Goal: Task Accomplishment & Management: Use online tool/utility

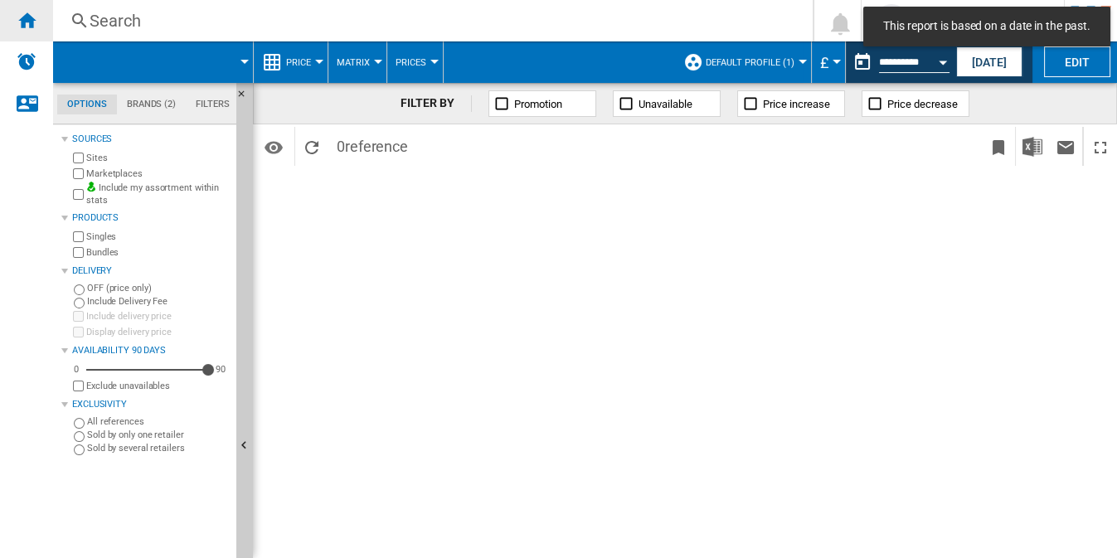
click at [32, 24] on ng-md-icon "Home" at bounding box center [27, 20] width 20 height 20
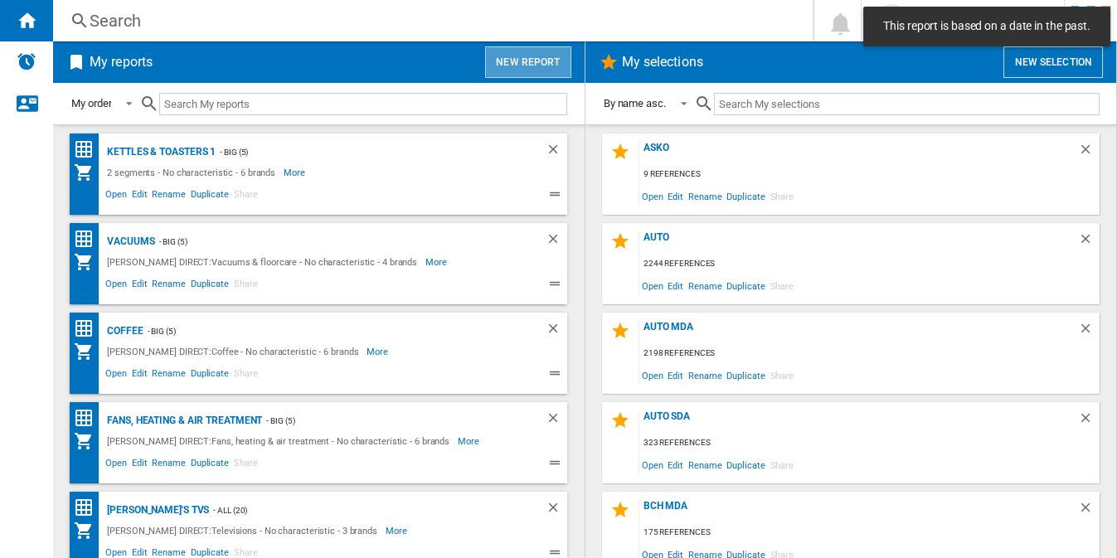
click at [532, 61] on button "New report" at bounding box center [527, 62] width 85 height 32
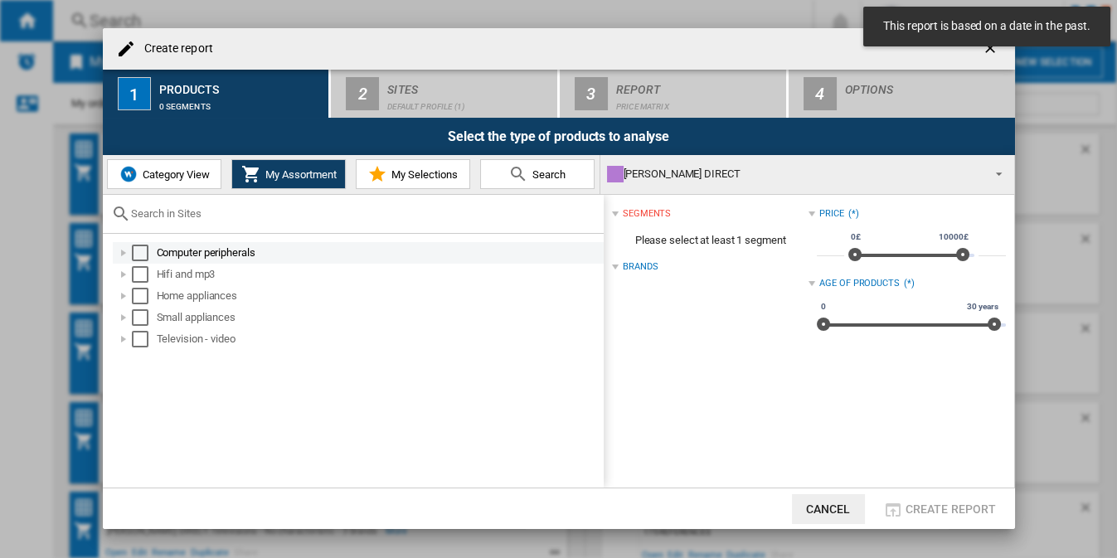
click at [143, 250] on div "Select" at bounding box center [140, 253] width 17 height 17
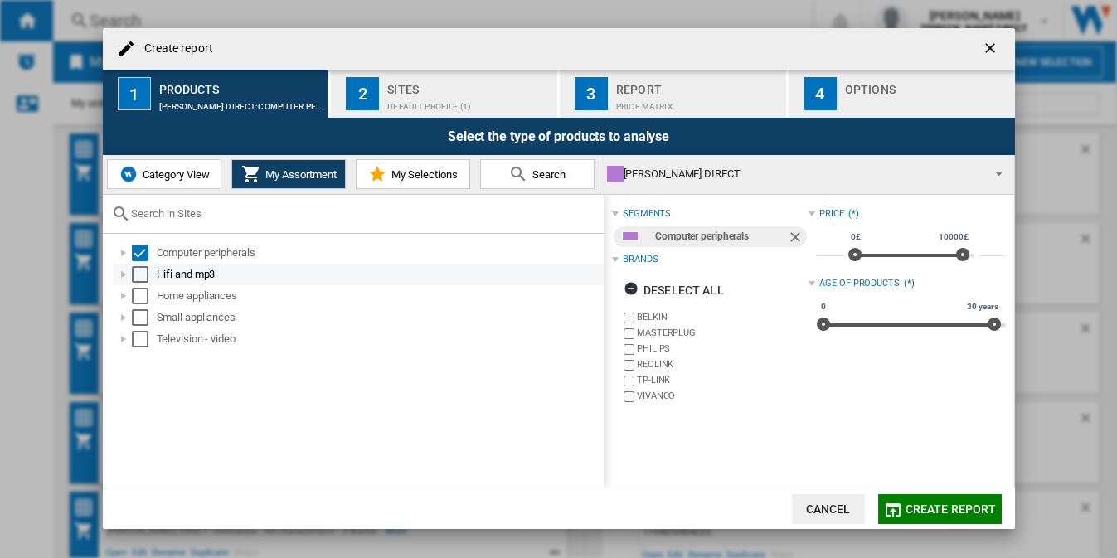
click at [142, 270] on div "Select" at bounding box center [140, 274] width 17 height 17
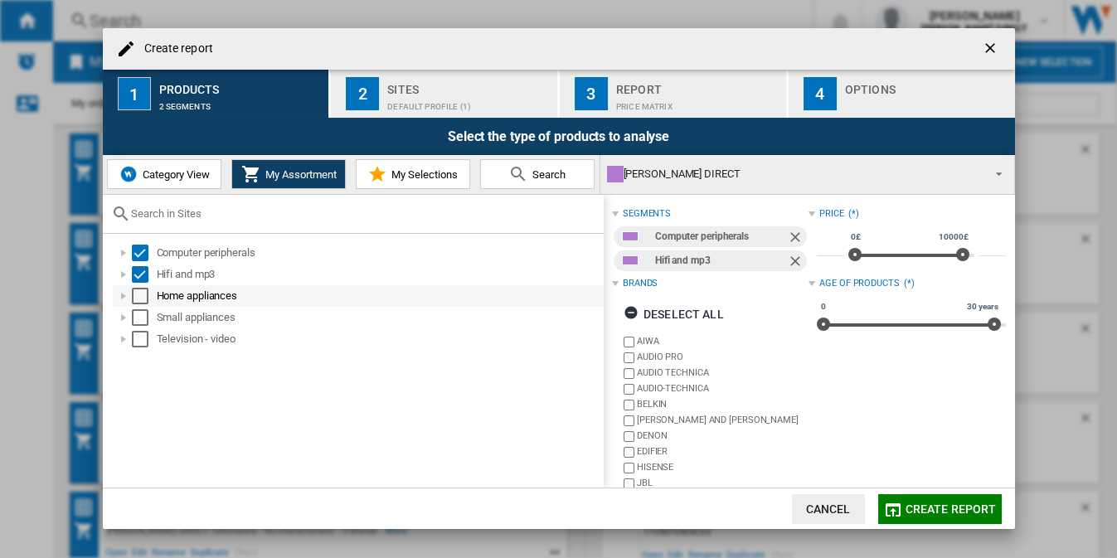
click at [142, 292] on div "Select" at bounding box center [140, 296] width 17 height 17
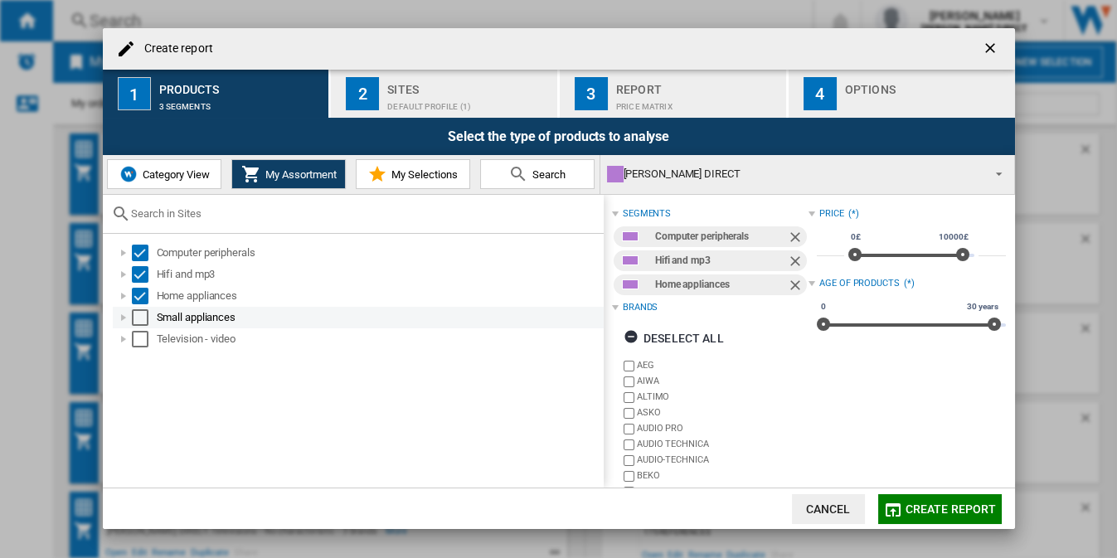
click at [143, 316] on div "Select" at bounding box center [140, 317] width 17 height 17
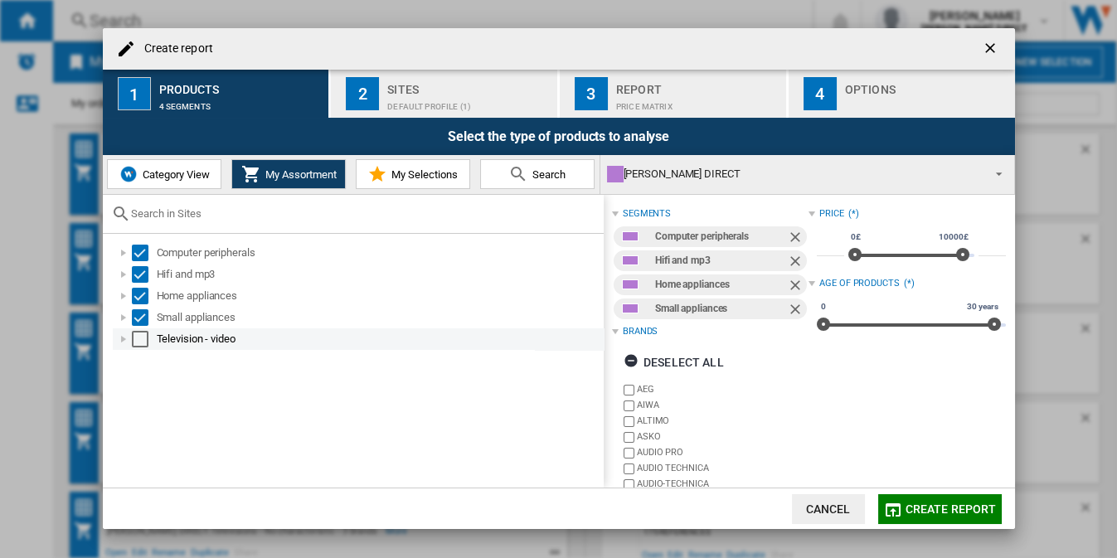
click at [140, 335] on div "Select" at bounding box center [140, 339] width 17 height 17
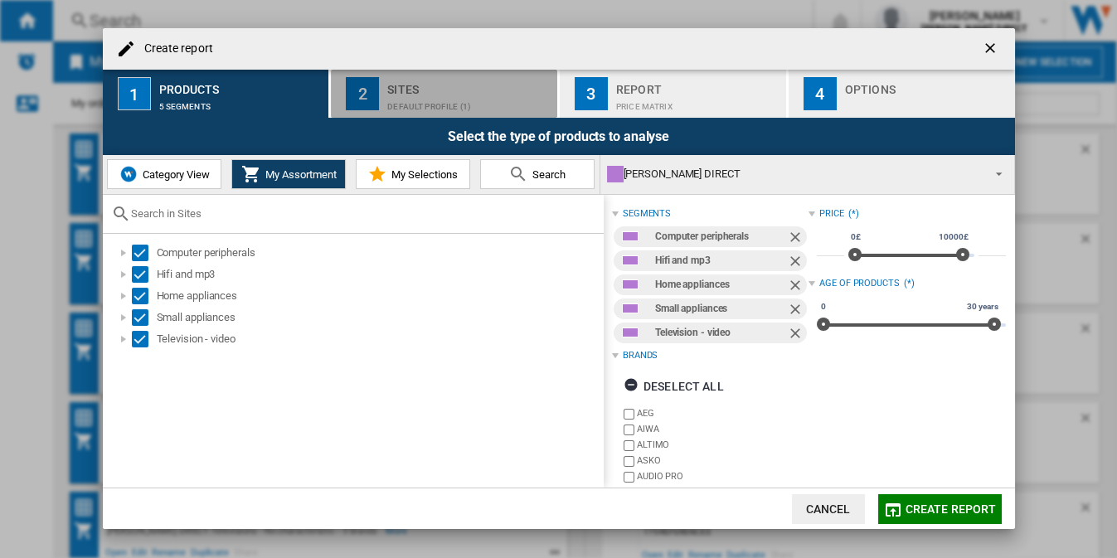
click at [433, 98] on div "Default profile (1)" at bounding box center [468, 102] width 163 height 17
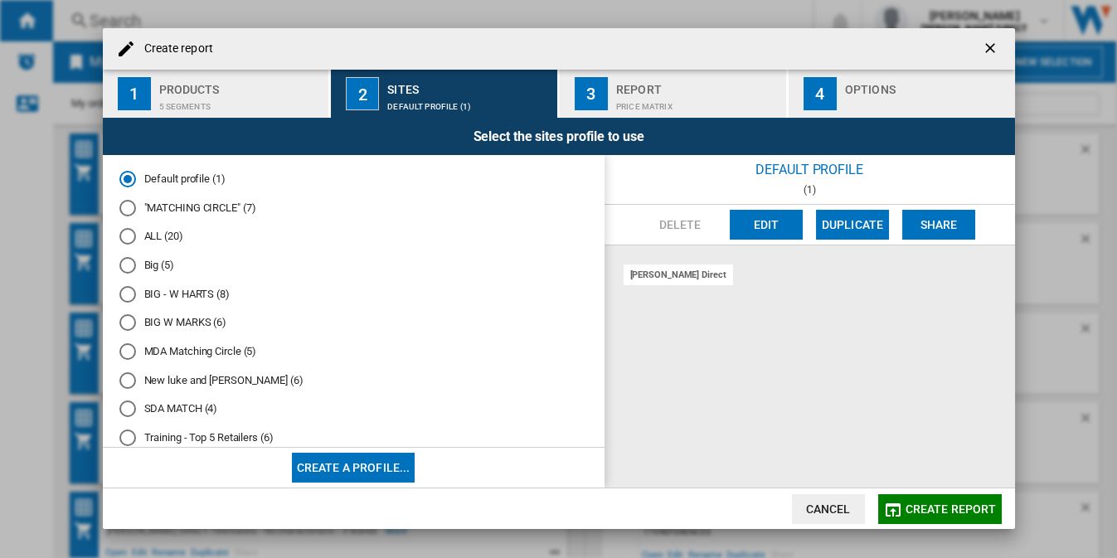
click at [144, 240] on md-radio-button "ALL (20)" at bounding box center [353, 237] width 469 height 16
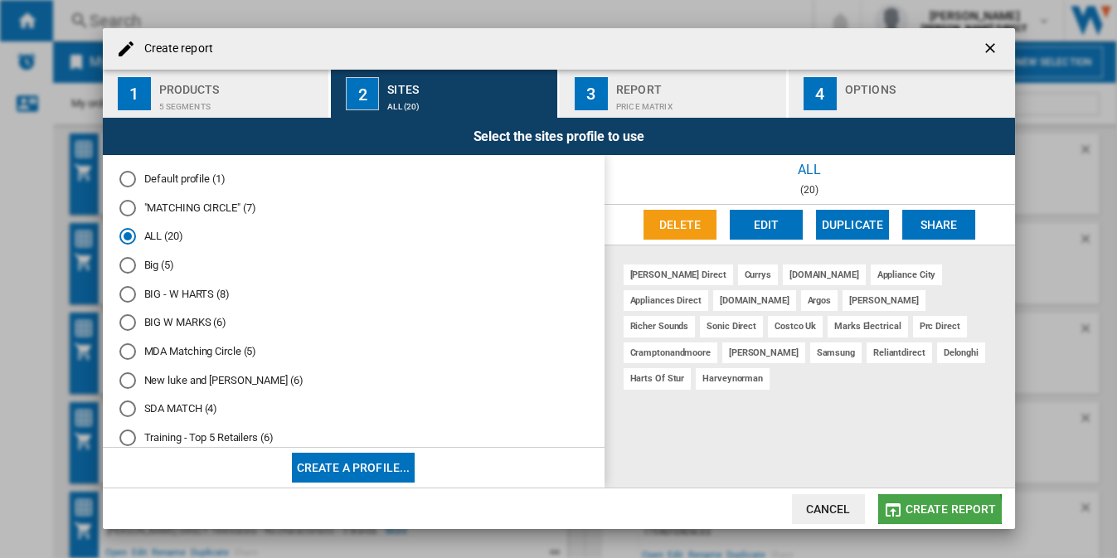
click at [928, 515] on span "Create report" at bounding box center [951, 509] width 91 height 13
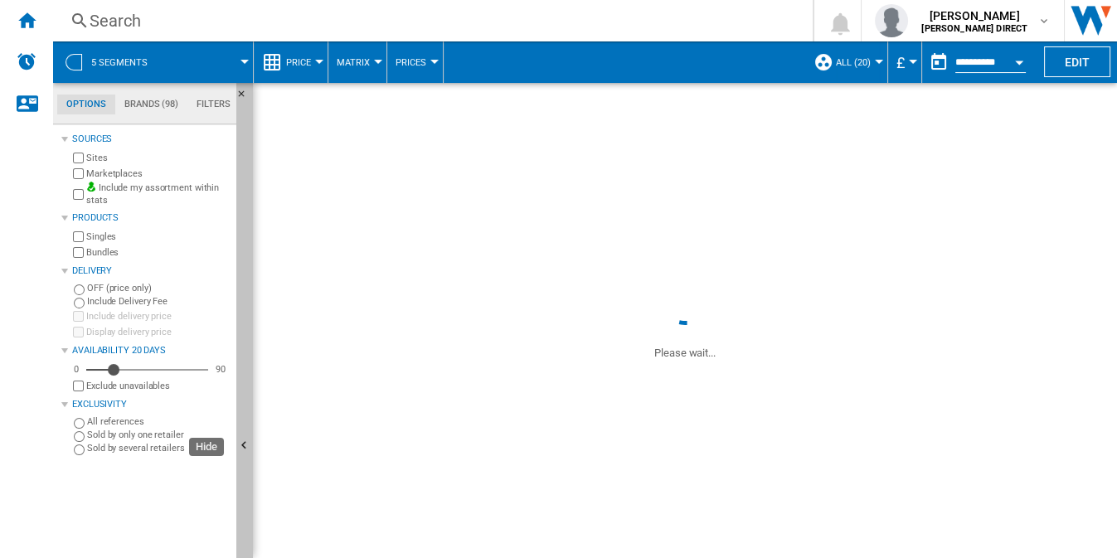
click at [245, 289] on button "Hide" at bounding box center [244, 446] width 17 height 727
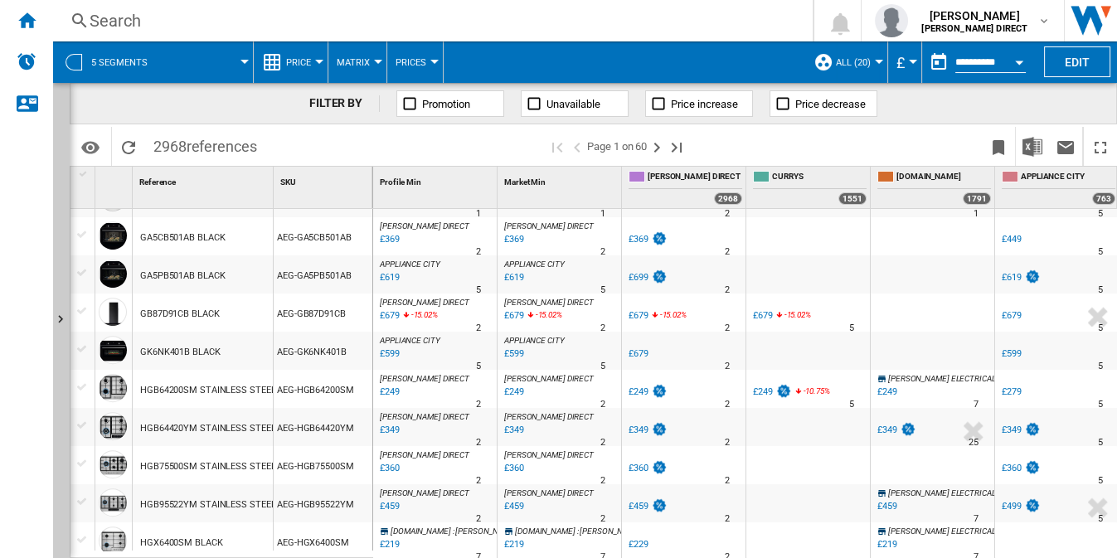
scroll to position [1586, 0]
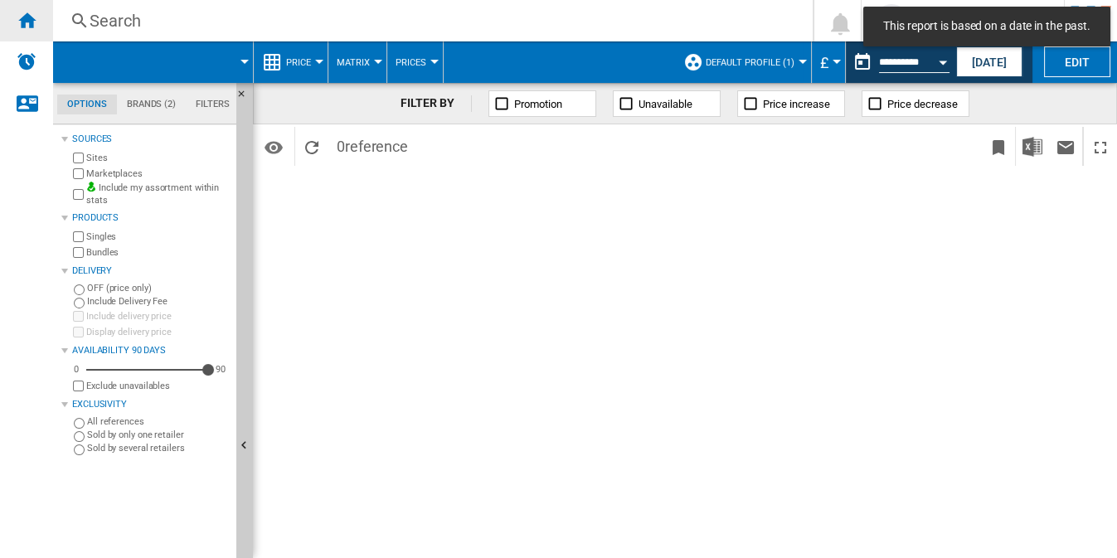
click at [22, 22] on ng-md-icon "Home" at bounding box center [27, 20] width 20 height 20
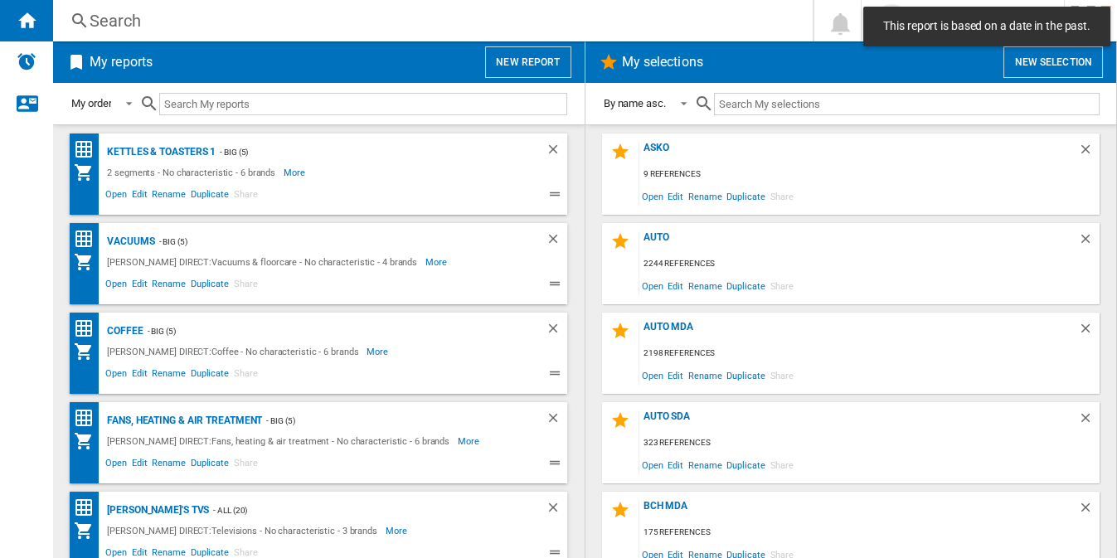
click at [837, 70] on span "My selections" at bounding box center [807, 62] width 377 height 32
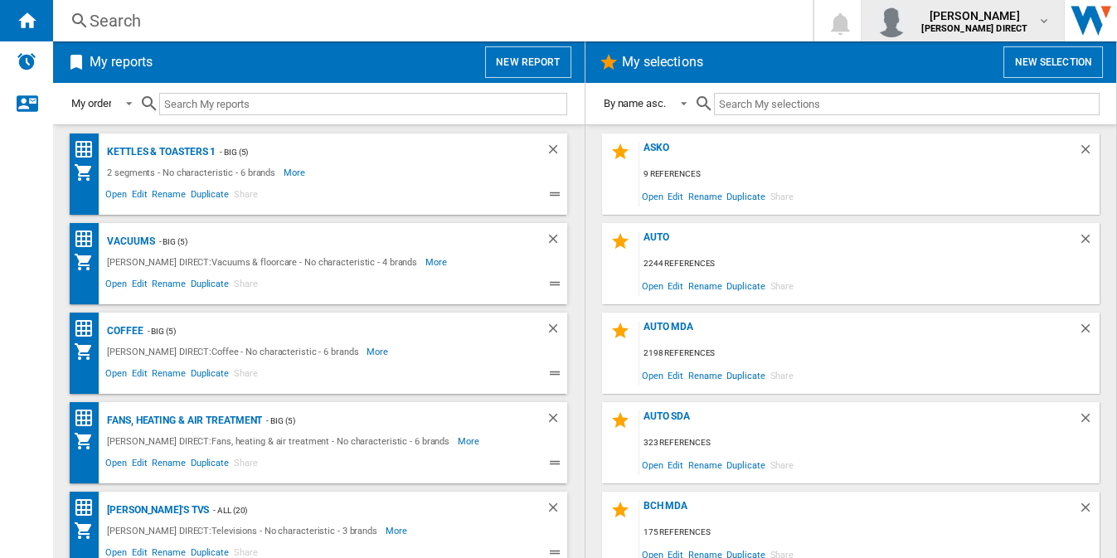
click at [1025, 20] on div "taylor austin HUGHES DIRECT" at bounding box center [976, 20] width 123 height 27
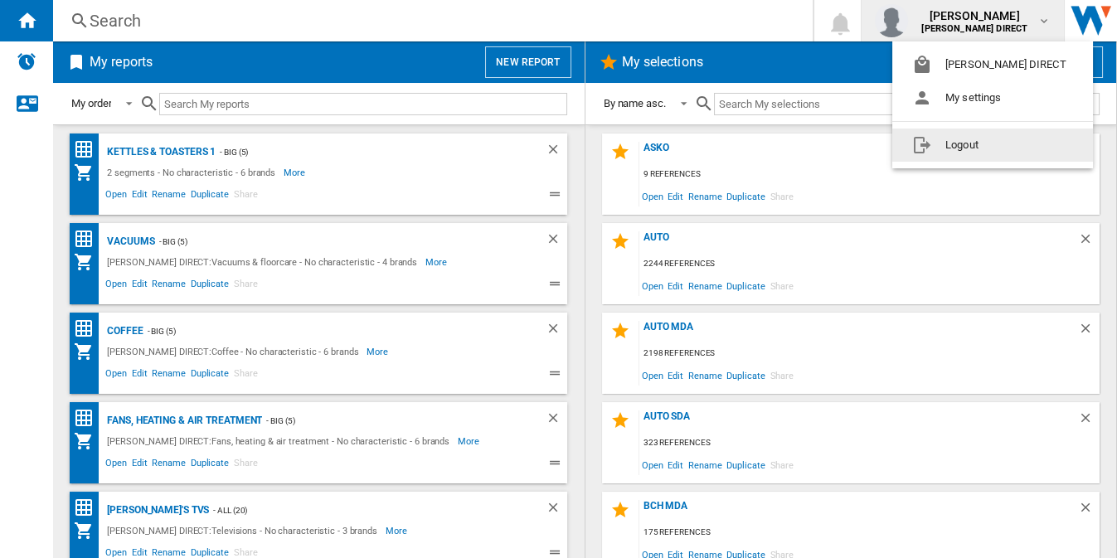
click at [985, 149] on button "Logout" at bounding box center [992, 145] width 201 height 33
